Goal: Task Accomplishment & Management: Complete application form

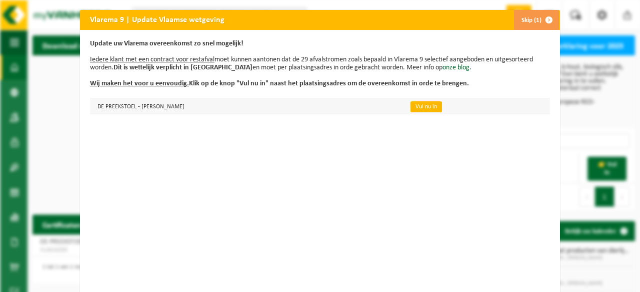
click at [442, 109] on link "Vul nu in" at bounding box center [425, 106] width 31 height 11
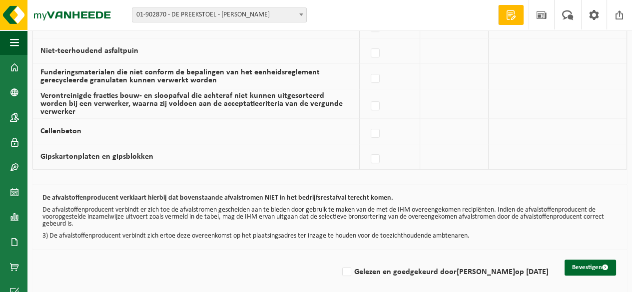
scroll to position [756, 0]
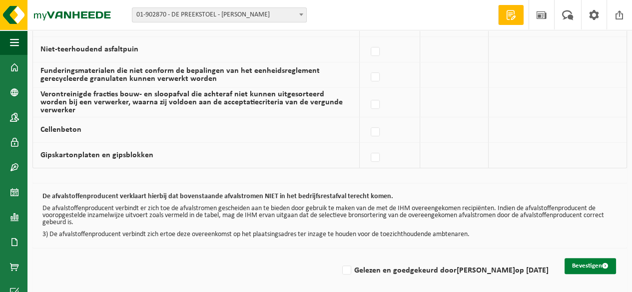
click at [587, 262] on button "Bevestigen" at bounding box center [590, 266] width 51 height 16
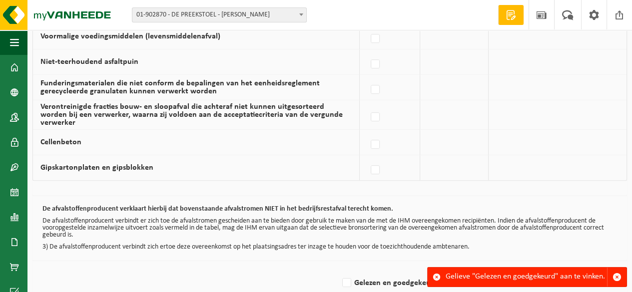
scroll to position [756, 0]
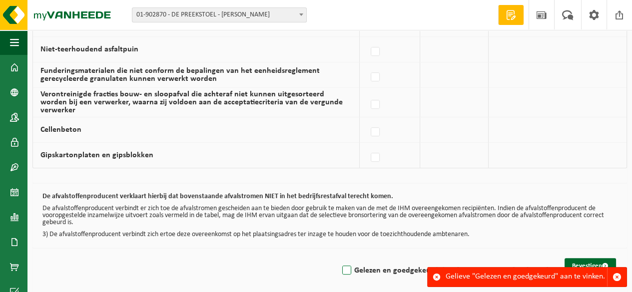
drag, startPoint x: 345, startPoint y: 263, endPoint x: 358, endPoint y: 267, distance: 13.5
click at [345, 264] on label "Gelezen en goedgekeurd door NADINE SAMYN op 28/08/25" at bounding box center [444, 270] width 208 height 15
click at [339, 258] on input "Gelezen en goedgekeurd door NADINE SAMYN op 28/08/25" at bounding box center [338, 258] width 0 height 0
checkbox input "true"
click at [578, 259] on button "Bevestigen" at bounding box center [590, 266] width 51 height 16
